Goal: Task Accomplishment & Management: Manage account settings

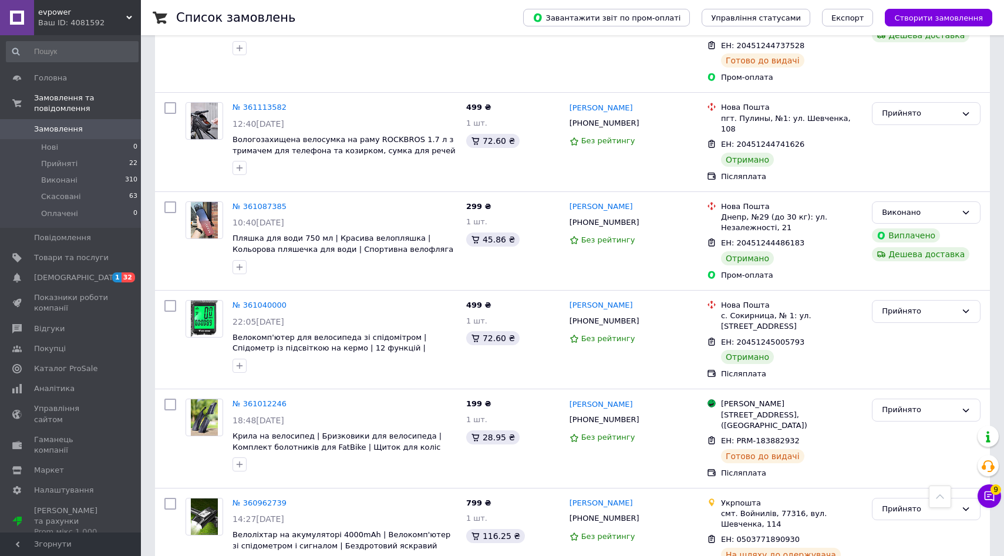
scroll to position [317, 0]
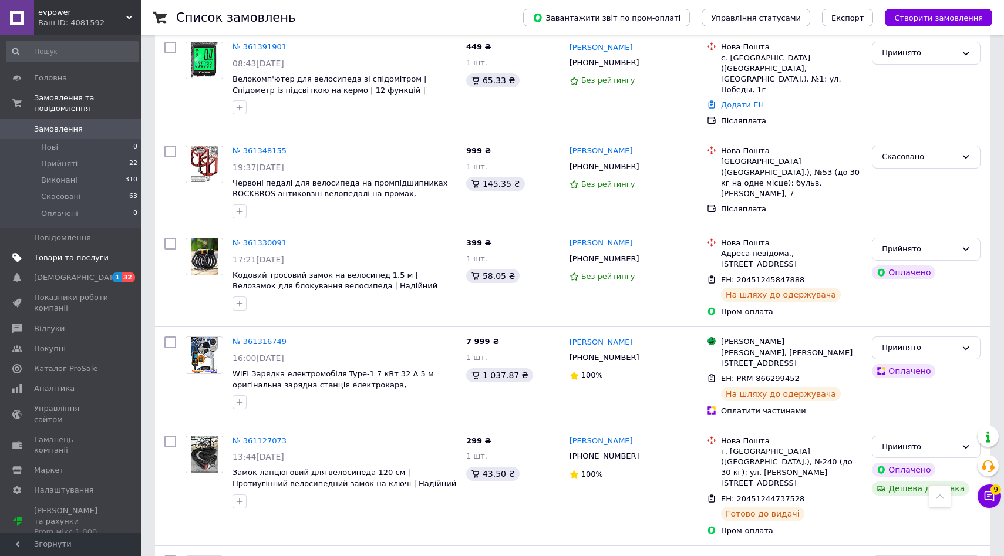
click at [36, 258] on span "Товари та послуги" at bounding box center [71, 258] width 75 height 11
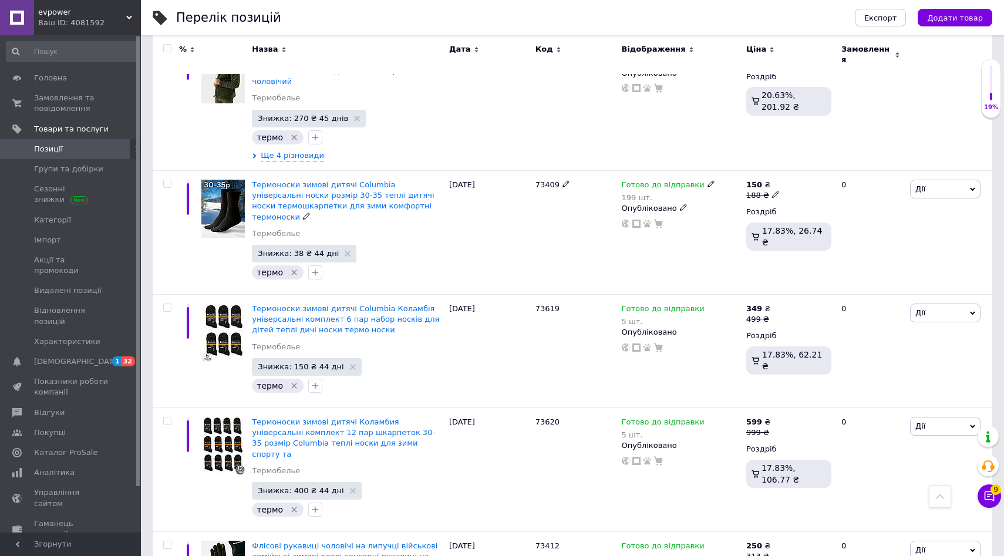
scroll to position [466, 0]
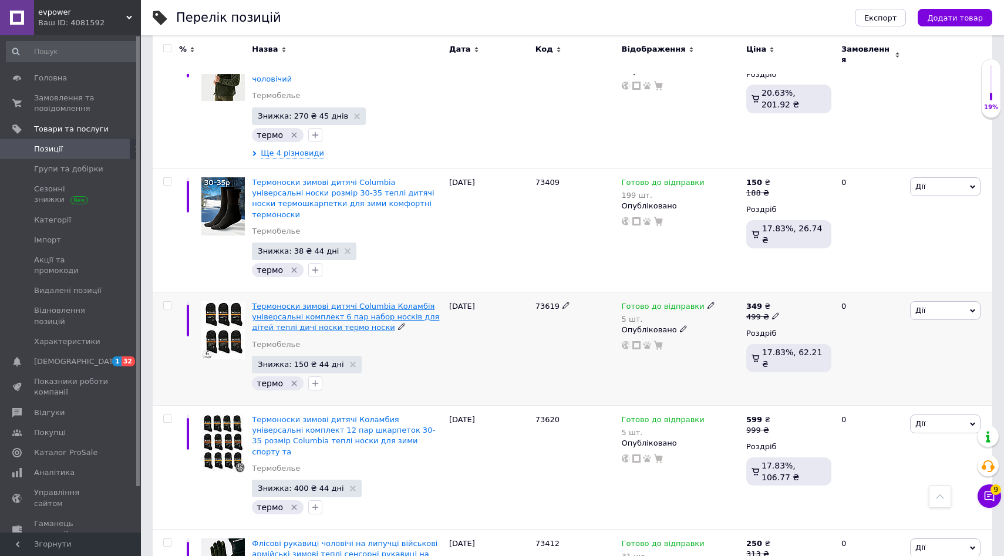
click at [334, 302] on span "Термоноски зимові дитячі Columbia Коламбія універсальні комплект 6 пар набор но…" at bounding box center [345, 317] width 187 height 30
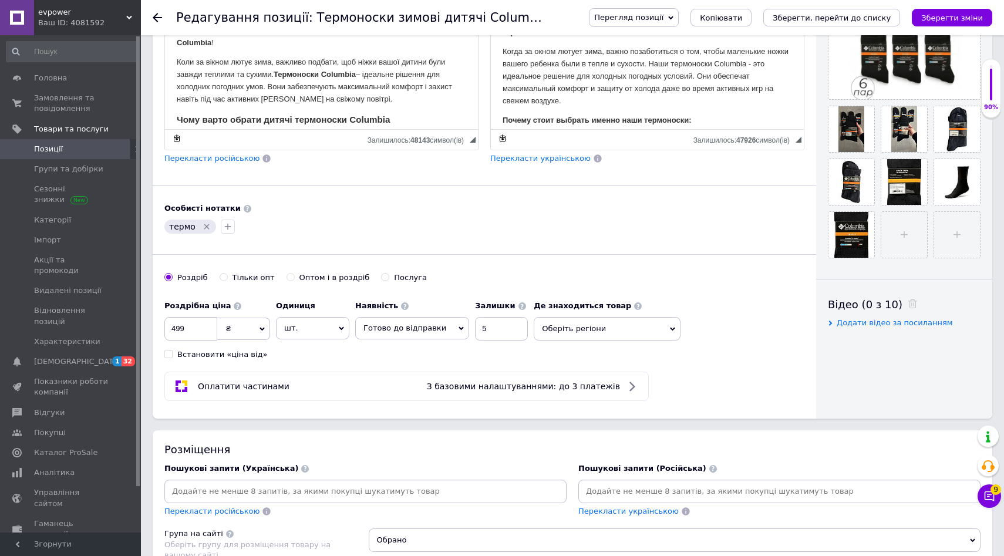
scroll to position [326, 0]
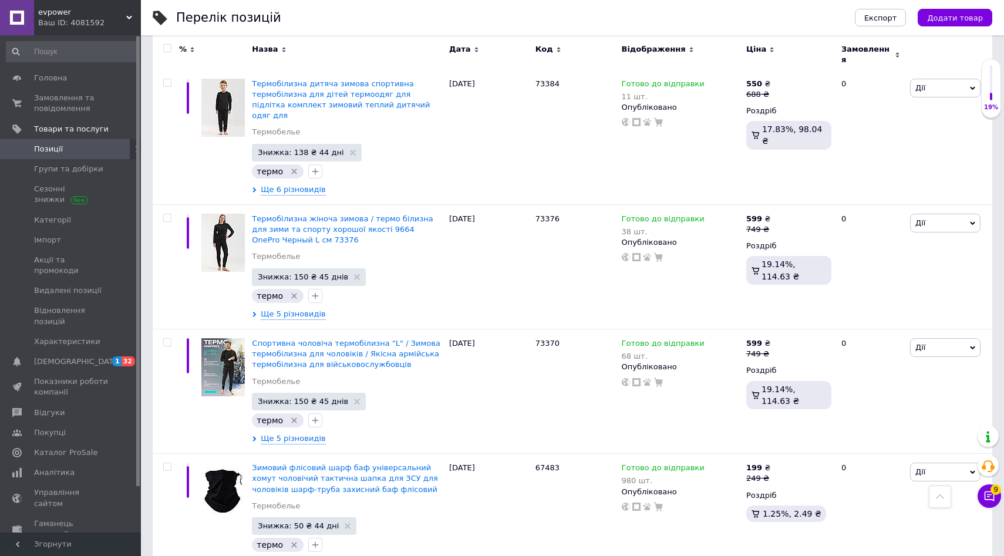
scroll to position [2059, 0]
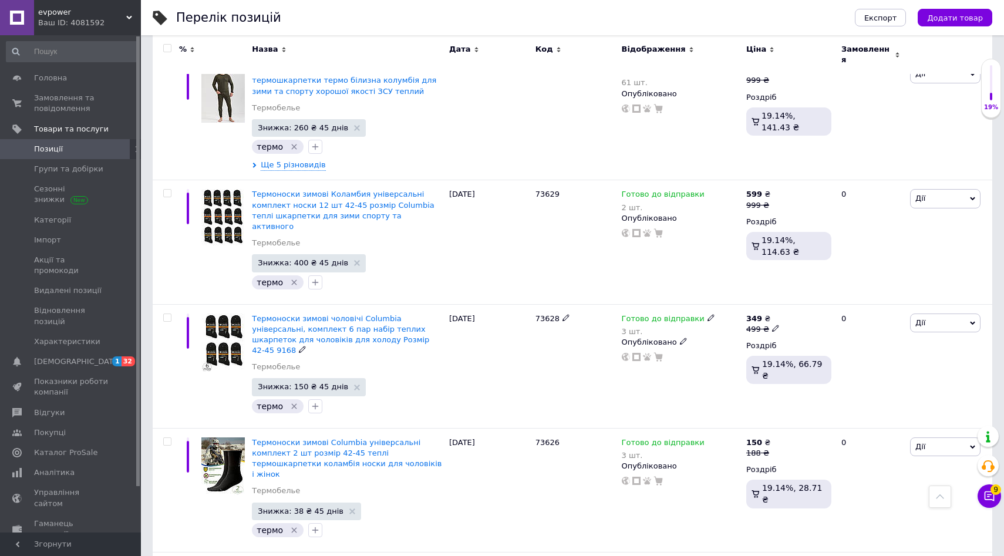
scroll to position [2114, 0]
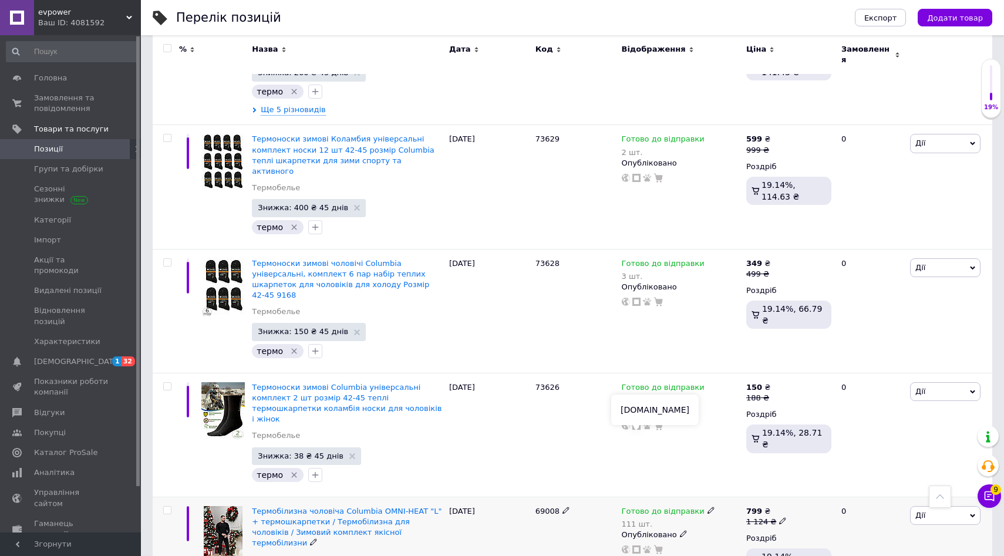
click at [638, 546] on use at bounding box center [637, 550] width 8 height 8
